Goal: Information Seeking & Learning: Learn about a topic

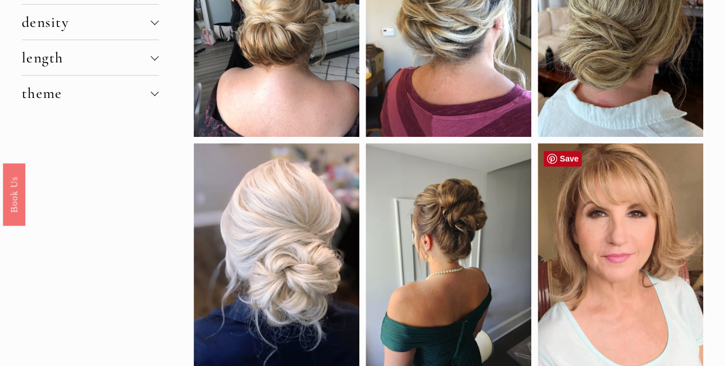
scroll to position [172, 0]
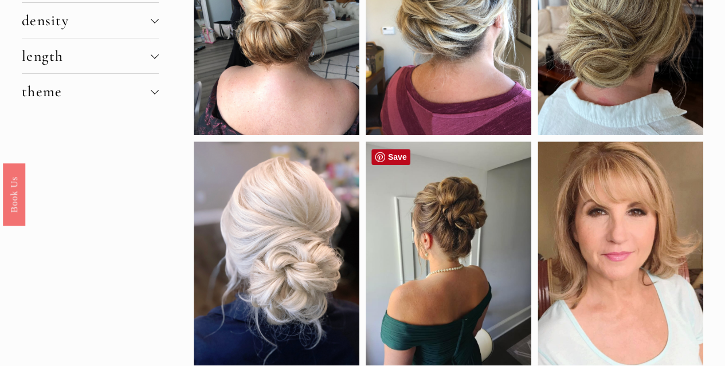
click at [468, 216] on div at bounding box center [449, 254] width 166 height 224
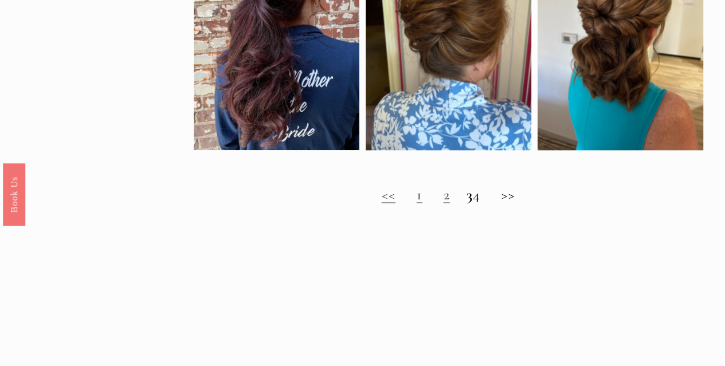
scroll to position [860, 0]
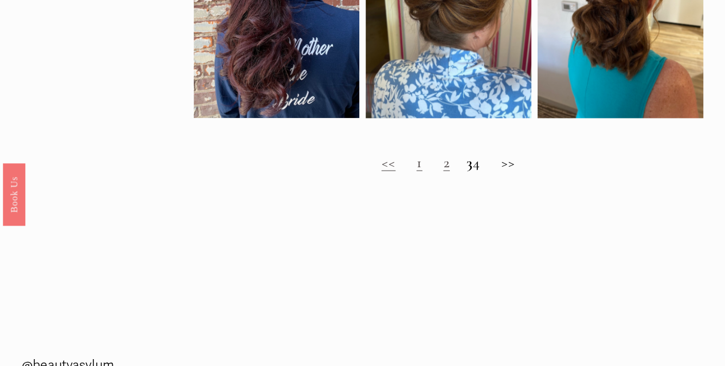
click at [443, 168] on link "2" at bounding box center [446, 163] width 6 height 18
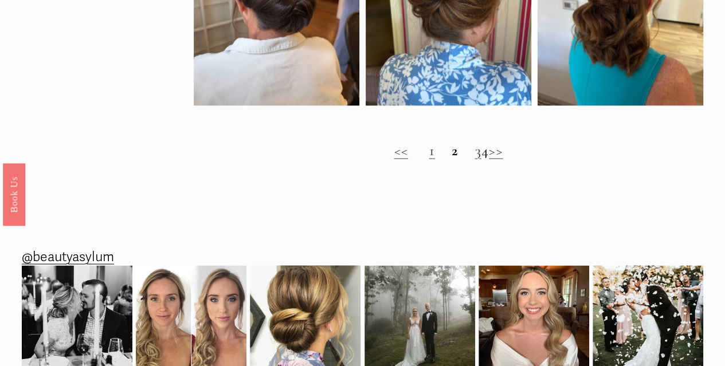
scroll to position [873, 0]
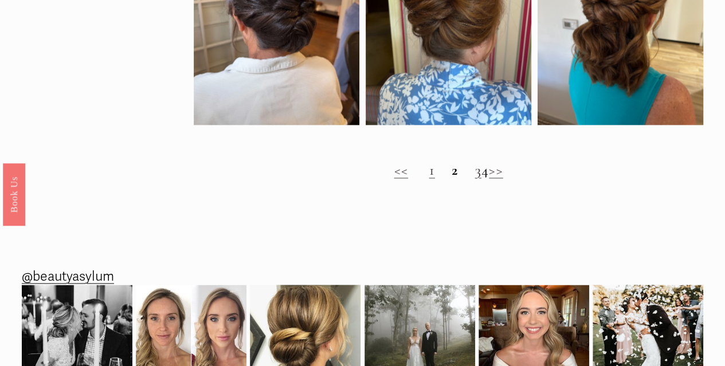
click at [475, 177] on link "3" at bounding box center [478, 170] width 6 height 18
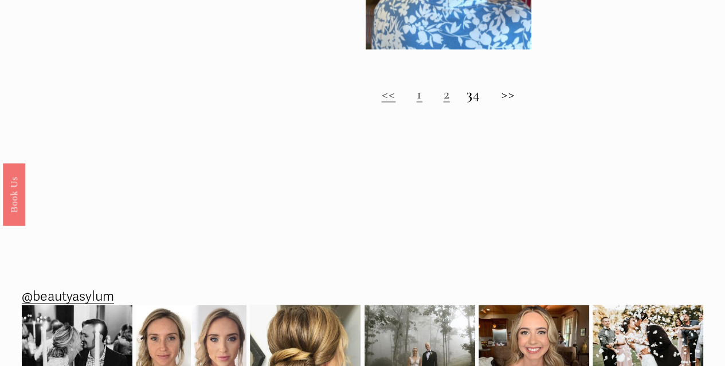
scroll to position [720, 0]
